Goal: Task Accomplishment & Management: Use online tool/utility

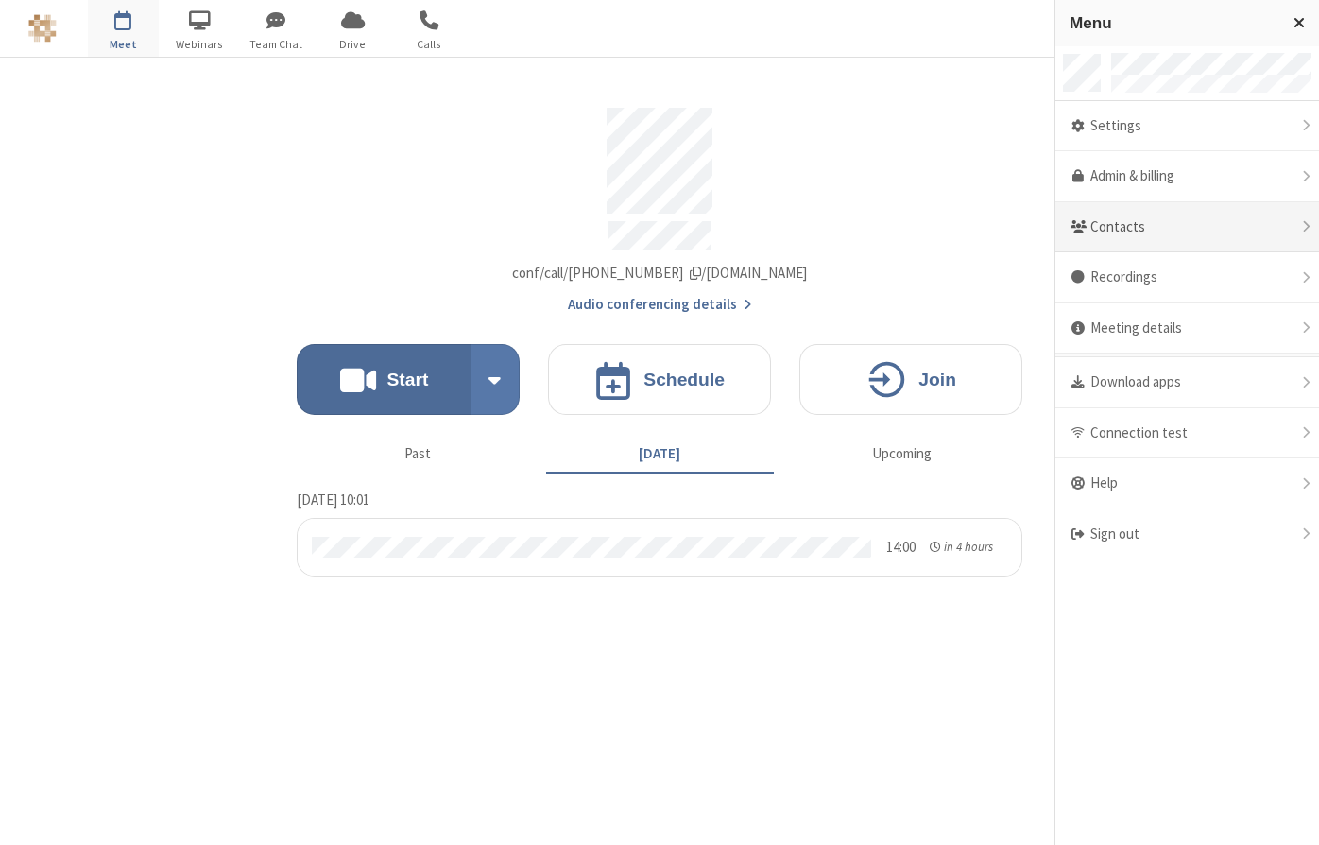
click at [1125, 234] on div "Contacts" at bounding box center [1187, 227] width 264 height 51
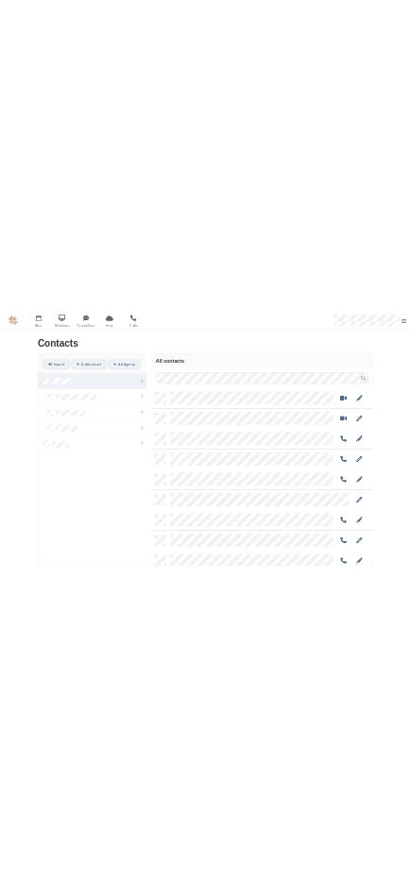
scroll to position [555, 697]
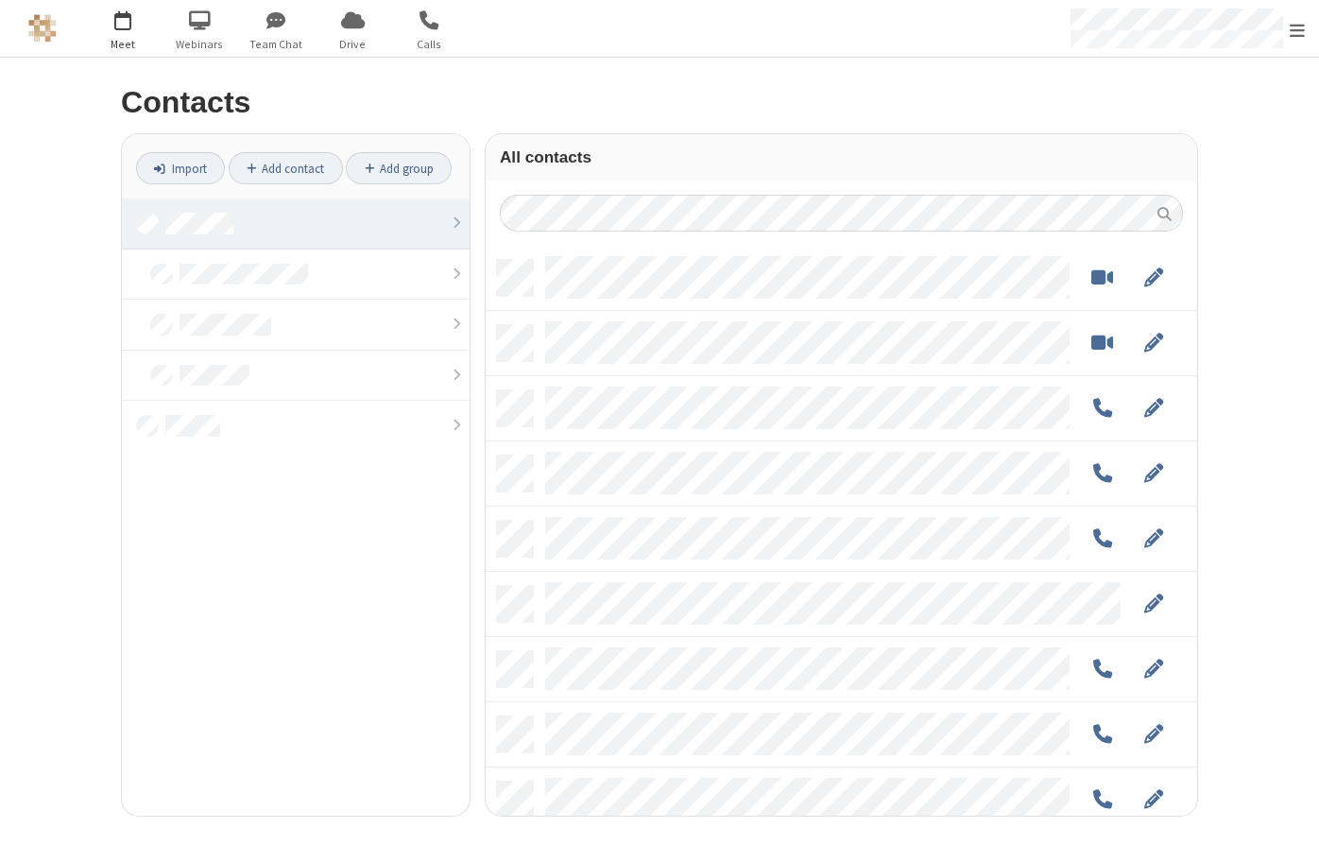
click at [123, 19] on span "button" at bounding box center [123, 20] width 71 height 32
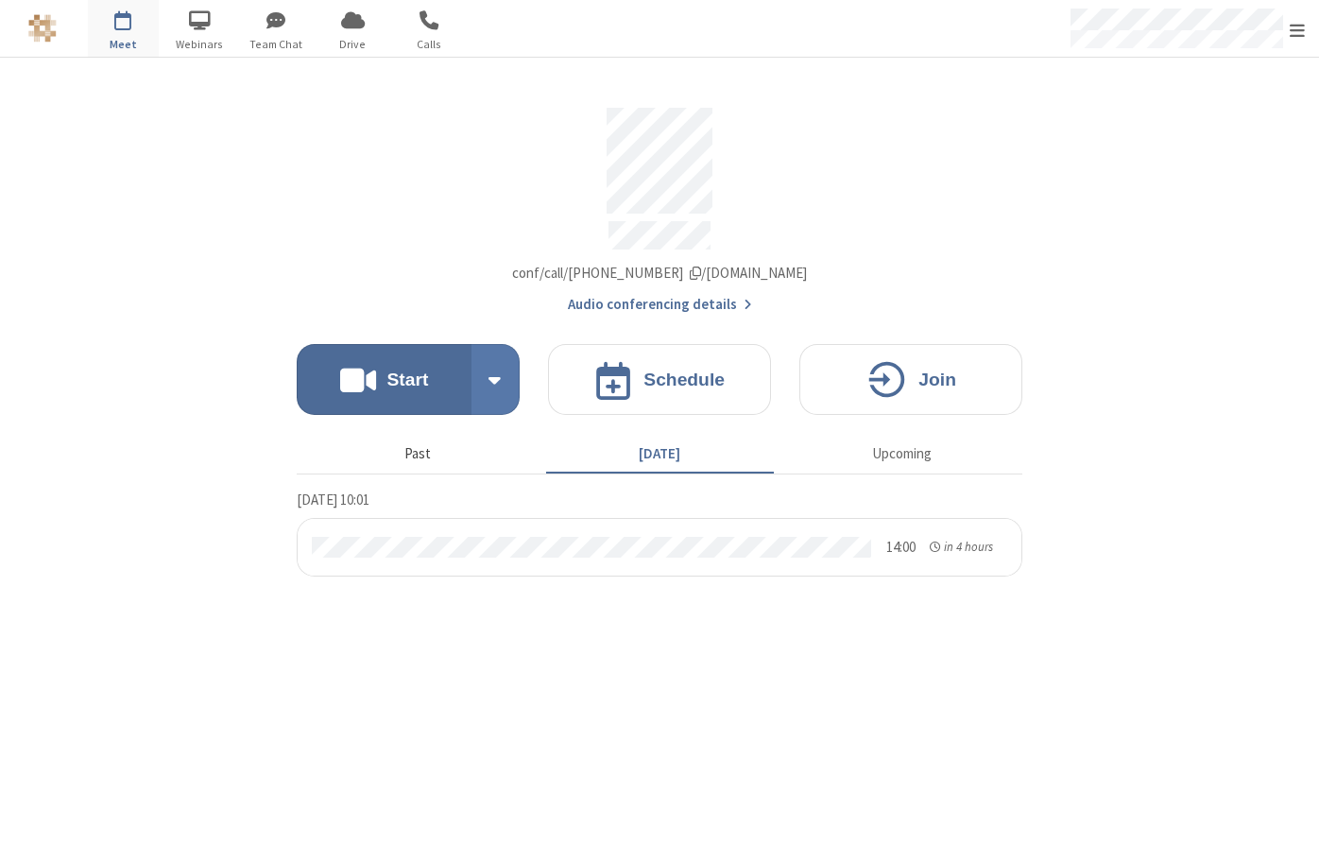
click at [418, 436] on button "Past" at bounding box center [418, 454] width 228 height 36
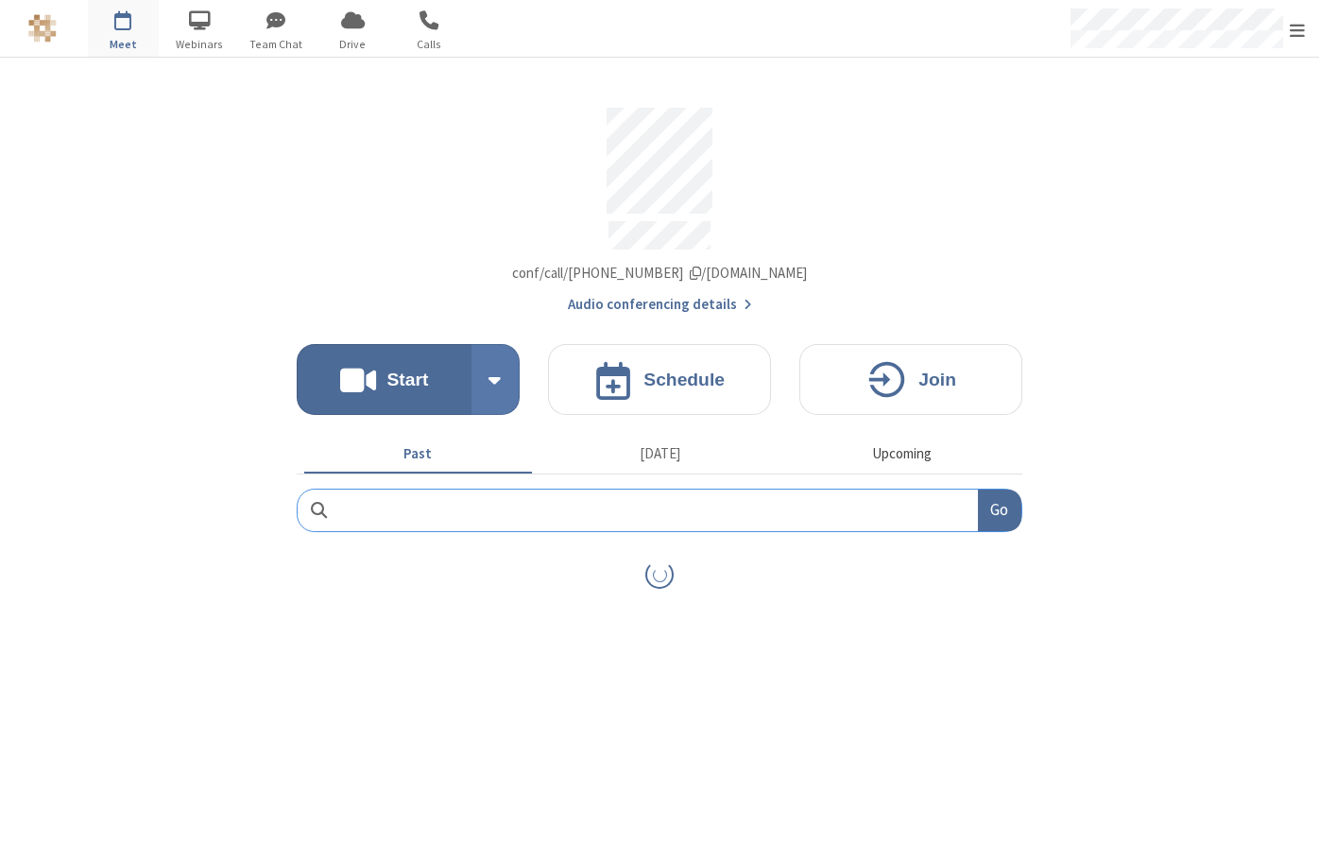
click at [914, 440] on button "Upcoming" at bounding box center [902, 454] width 228 height 36
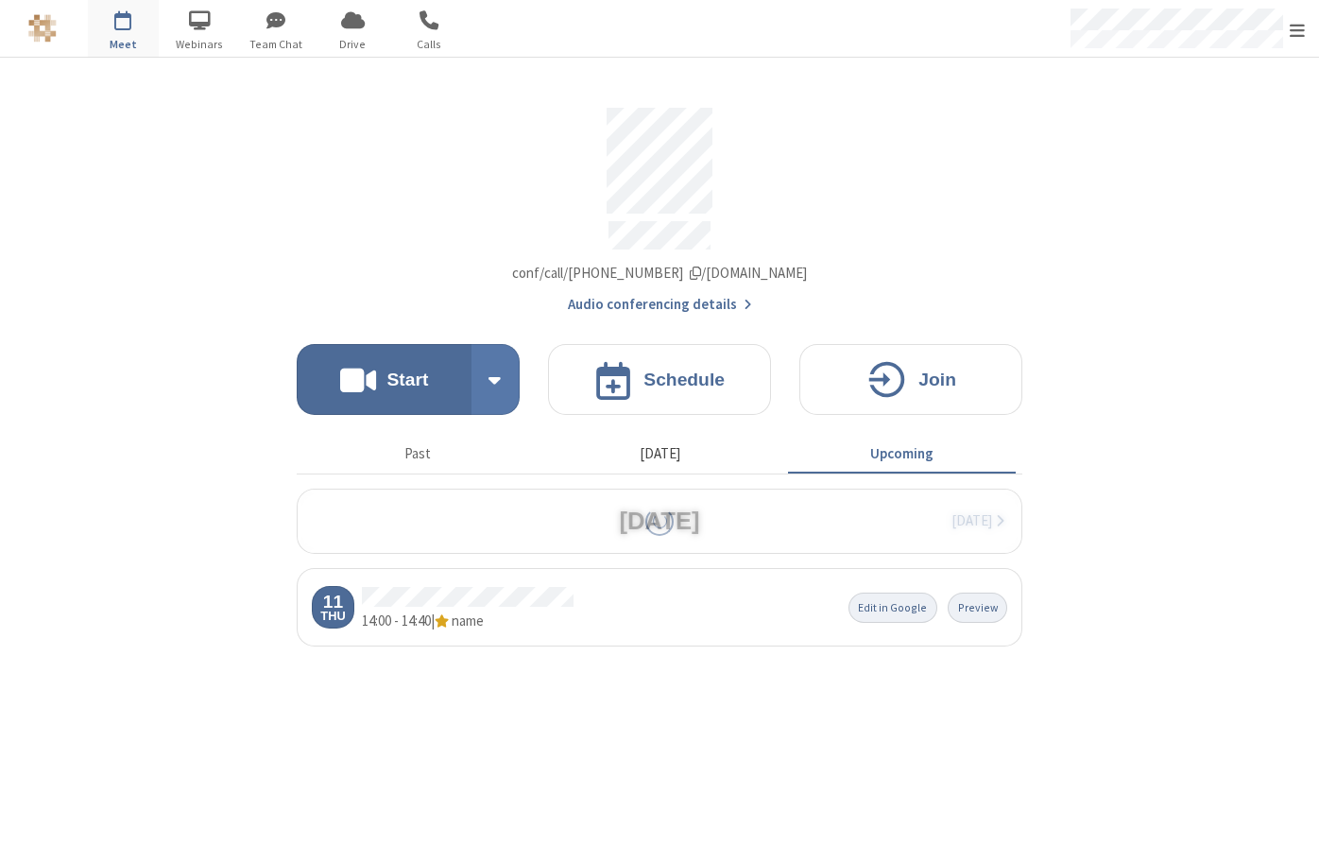
click at [690, 446] on button "[DATE]" at bounding box center [660, 454] width 228 height 36
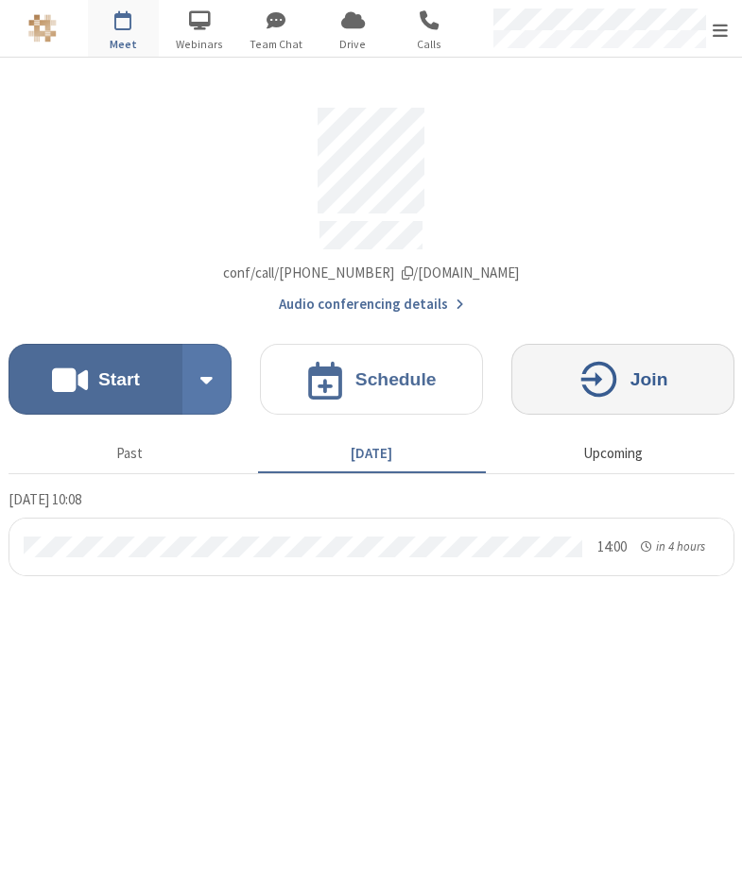
click at [614, 447] on button "Upcoming" at bounding box center [613, 454] width 228 height 36
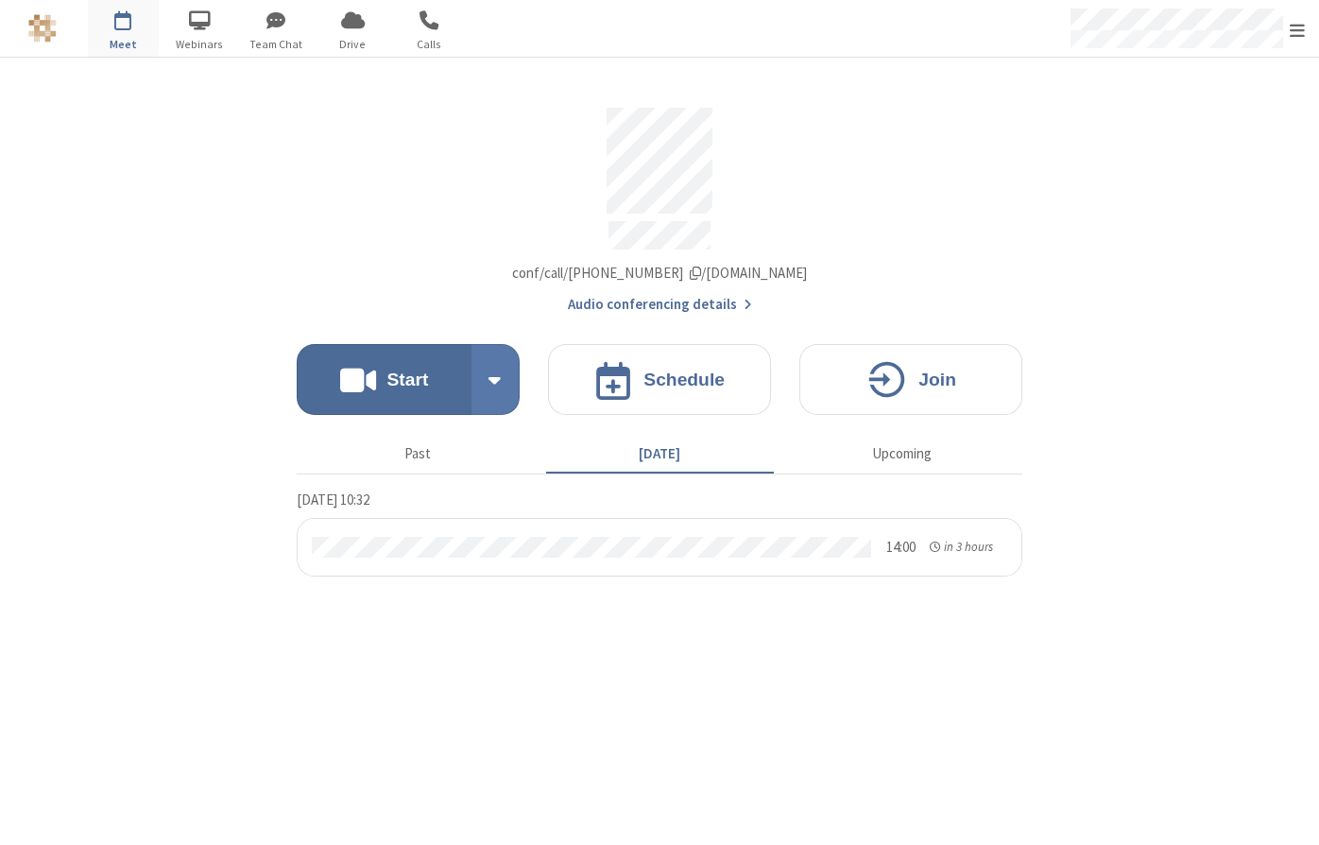
click at [701, 265] on span "Account details" at bounding box center [695, 272] width 11 height 14
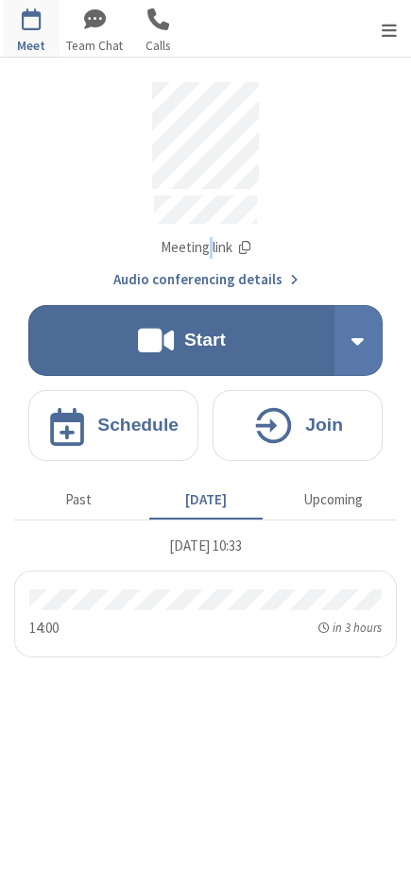
click at [358, 212] on div "Account details" at bounding box center [205, 213] width 383 height 35
